Goal: Information Seeking & Learning: Learn about a topic

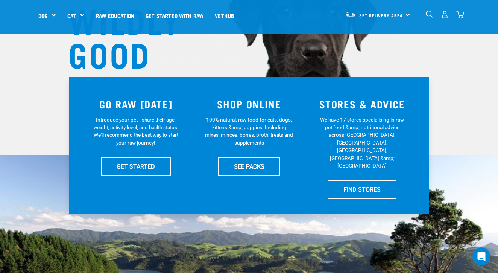
scroll to position [112, 0]
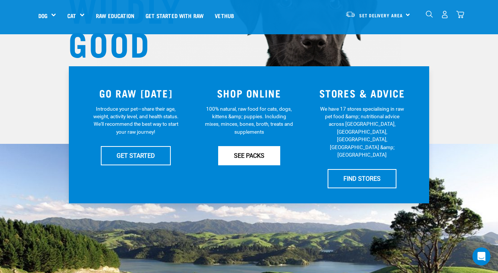
click at [261, 156] on link "SEE PACKS" at bounding box center [249, 155] width 62 height 19
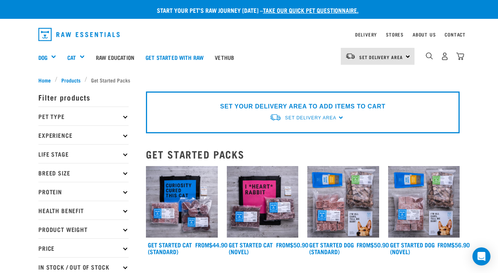
click at [125, 115] on icon at bounding box center [125, 116] width 4 height 4
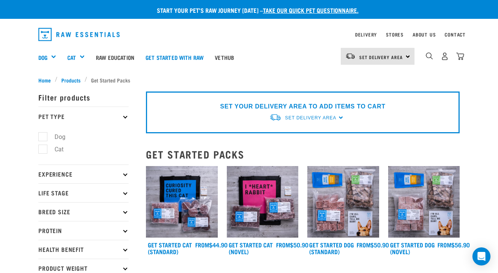
click at [46, 137] on label "Dog" at bounding box center [56, 136] width 26 height 9
click at [43, 137] on input "Dog" at bounding box center [40, 135] width 5 height 5
checkbox input "true"
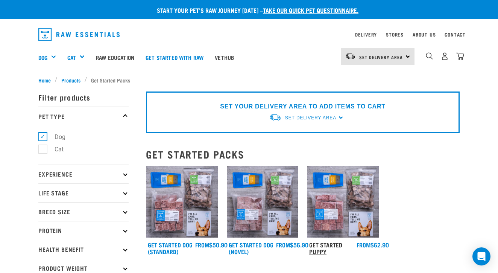
click at [324, 243] on link "Get Started Puppy" at bounding box center [325, 248] width 33 height 10
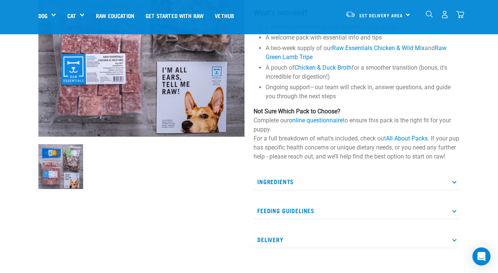
scroll to position [127, 0]
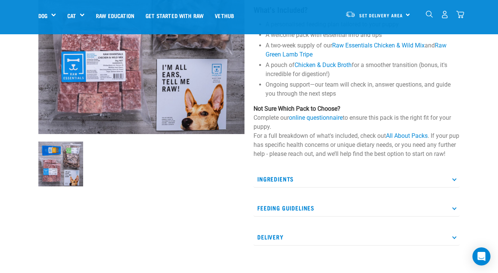
click at [454, 181] on icon at bounding box center [454, 179] width 4 height 4
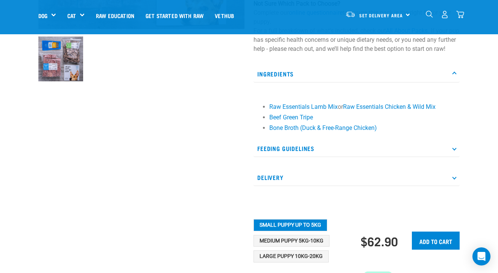
scroll to position [235, 0]
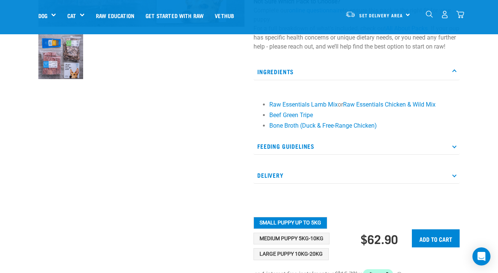
click at [454, 148] on icon at bounding box center [454, 146] width 4 height 4
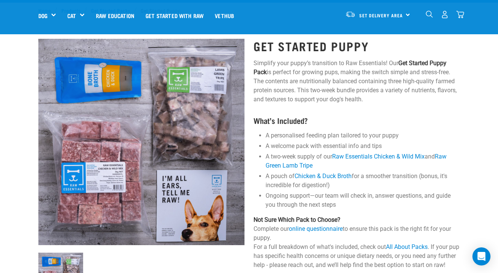
scroll to position [40, 0]
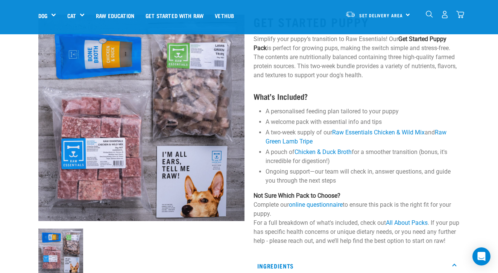
click at [94, 154] on img at bounding box center [141, 118] width 206 height 206
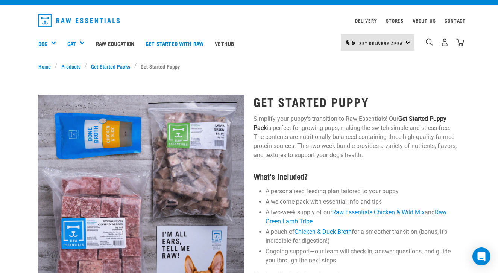
scroll to position [12, 0]
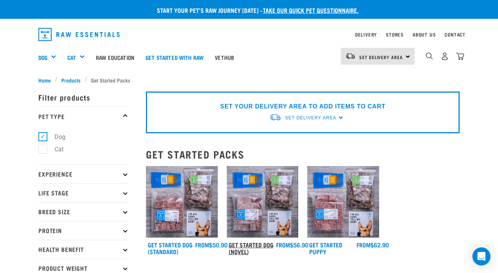
click at [254, 244] on link "Get Started Dog (Novel)" at bounding box center [251, 248] width 45 height 10
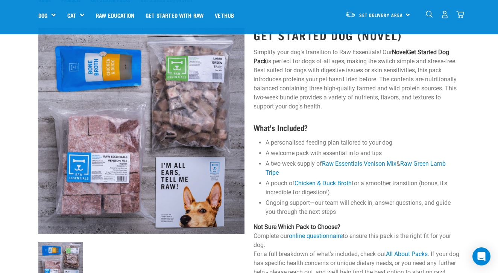
scroll to position [27, 0]
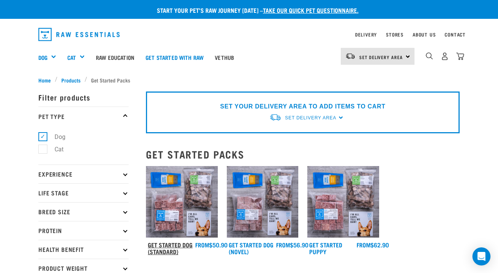
click at [181, 244] on link "Get Started Dog (Standard)" at bounding box center [170, 248] width 45 height 10
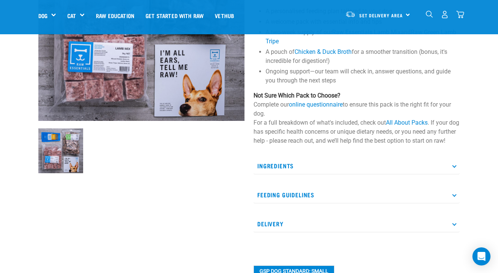
scroll to position [144, 0]
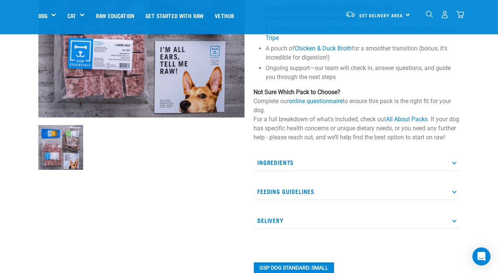
click at [455, 164] on icon at bounding box center [454, 162] width 4 height 4
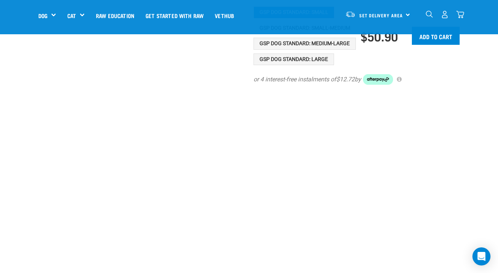
scroll to position [477, 0]
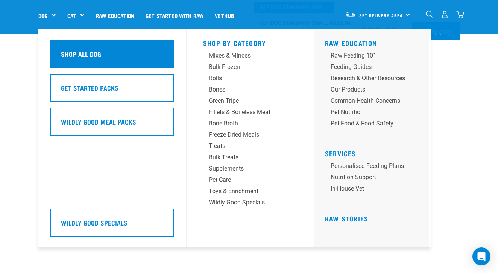
drag, startPoint x: 73, startPoint y: 56, endPoint x: 72, endPoint y: 52, distance: 4.6
click at [73, 56] on h5 "Shop All Dog" at bounding box center [81, 54] width 40 height 10
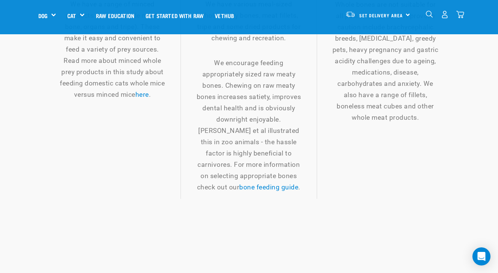
scroll to position [1158, 0]
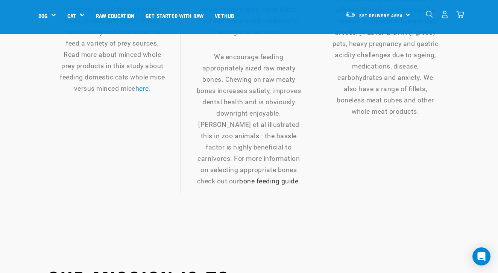
click at [266, 177] on link "bone feeding guide" at bounding box center [268, 181] width 59 height 8
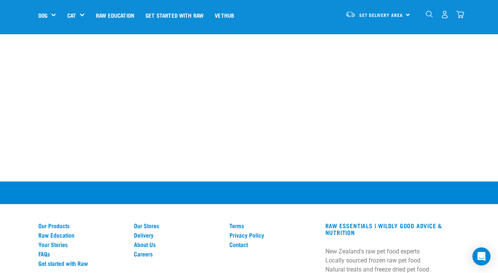
scroll to position [758, 0]
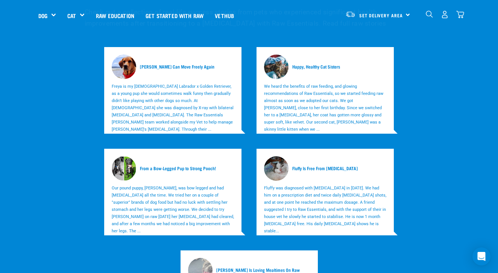
scroll to position [2481, 0]
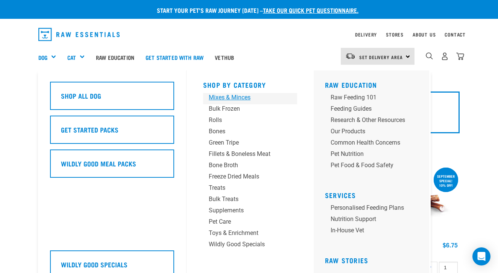
click at [247, 97] on div "Mixes & Minces" at bounding box center [244, 97] width 70 height 9
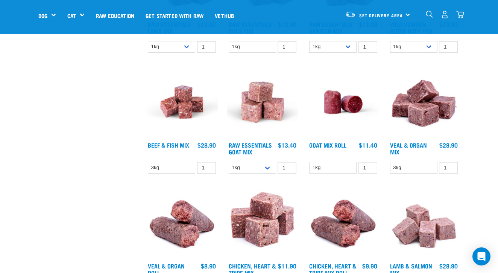
scroll to position [294, 0]
click at [166, 146] on link "Beef & Fish Mix" at bounding box center [168, 144] width 41 height 3
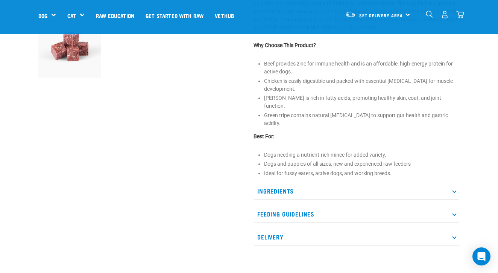
scroll to position [257, 0]
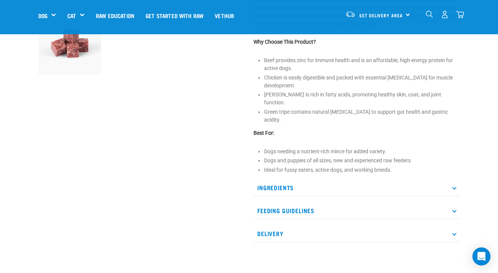
drag, startPoint x: 455, startPoint y: 180, endPoint x: 451, endPoint y: 178, distance: 4.5
click at [454, 185] on icon at bounding box center [454, 187] width 4 height 4
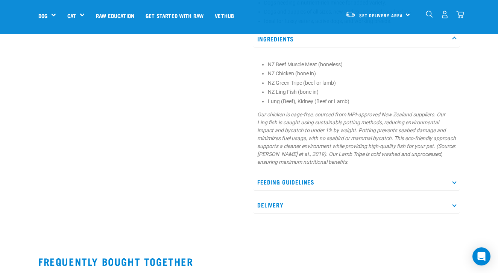
scroll to position [416, 0]
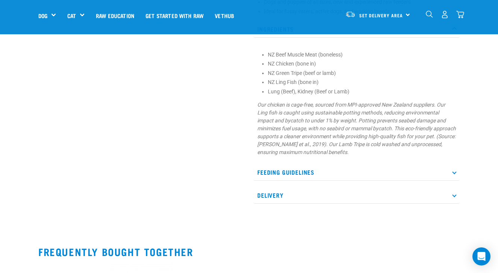
click at [455, 170] on icon at bounding box center [454, 172] width 4 height 4
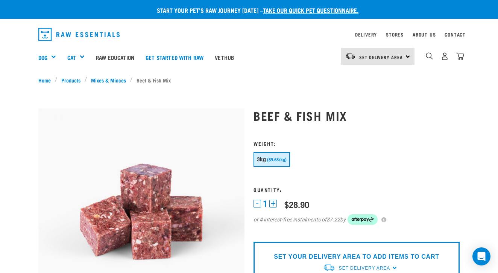
scroll to position [0, 0]
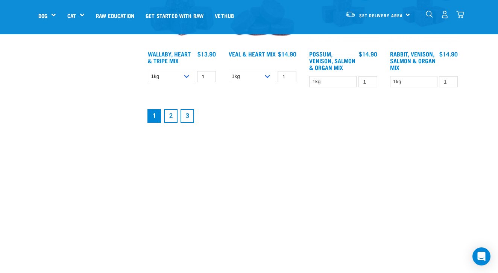
scroll to position [1004, 0]
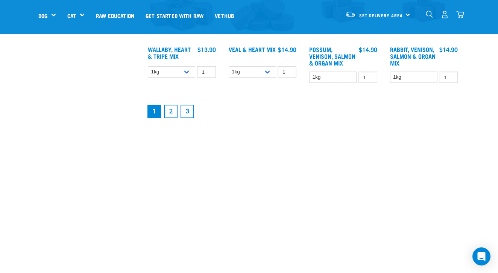
click at [170, 118] on link "2" at bounding box center [171, 112] width 14 height 14
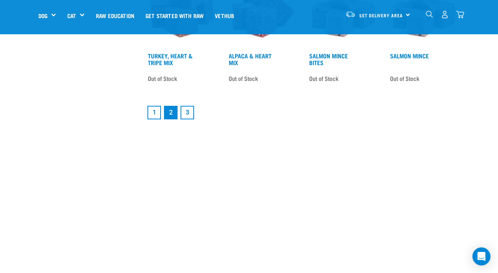
scroll to position [989, 0]
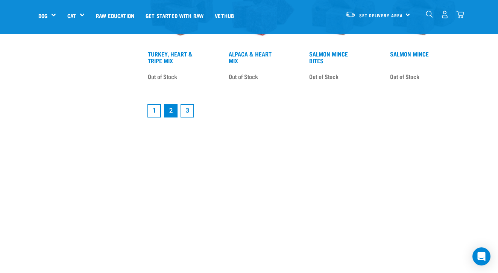
click at [186, 117] on link "3" at bounding box center [188, 111] width 14 height 14
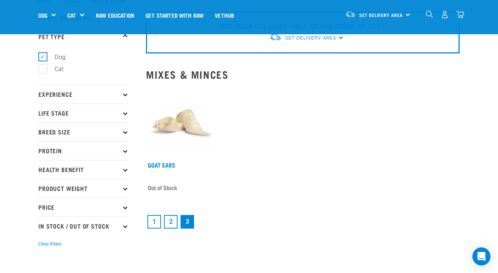
scroll to position [26, 0]
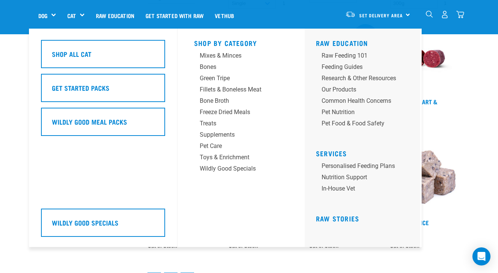
scroll to position [828, 0]
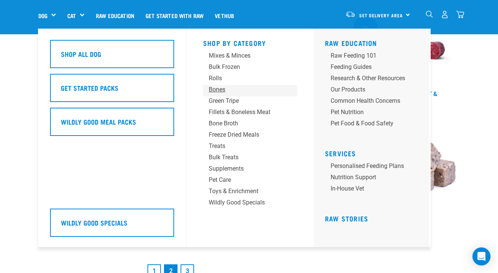
click at [222, 89] on div "Bones" at bounding box center [244, 89] width 70 height 9
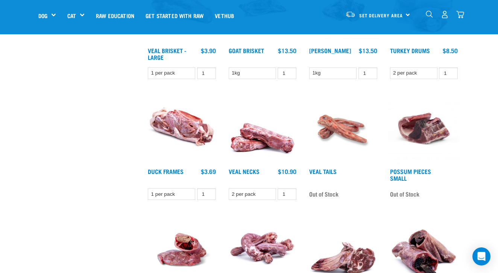
scroll to position [494, 0]
